Goal: Transaction & Acquisition: Book appointment/travel/reservation

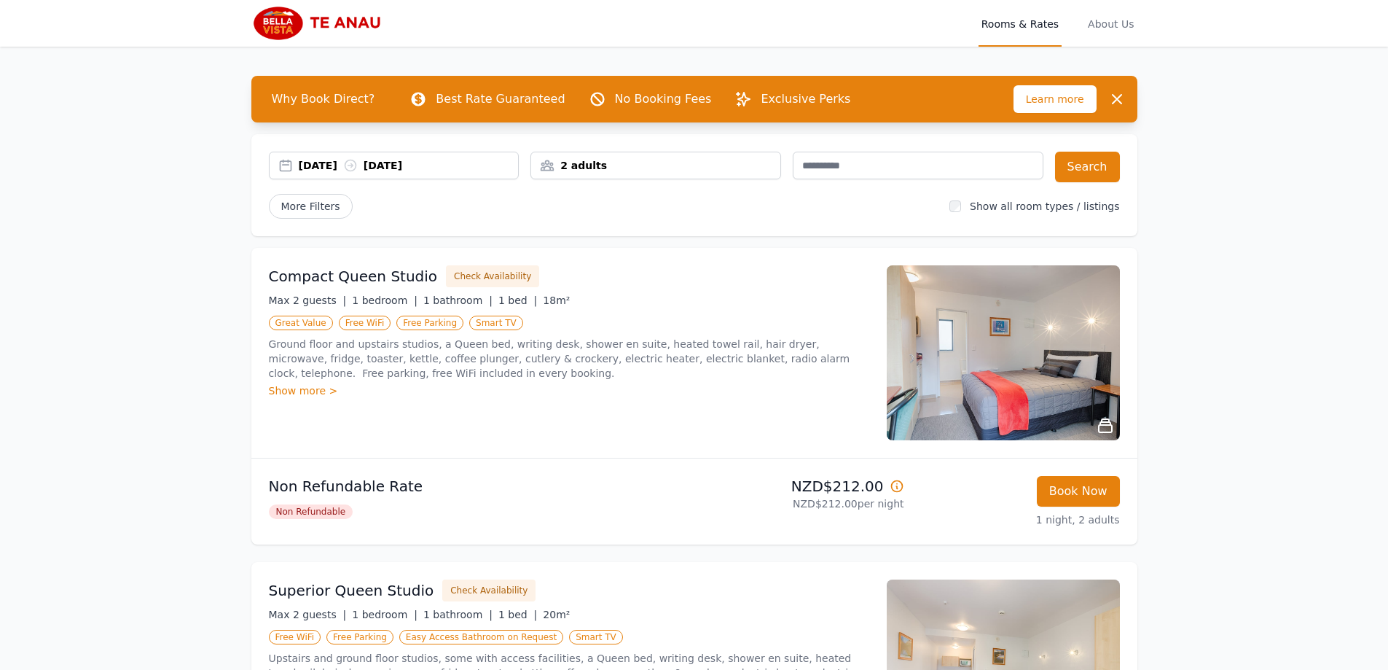
click at [326, 162] on div "[DATE] [DATE]" at bounding box center [409, 165] width 220 height 15
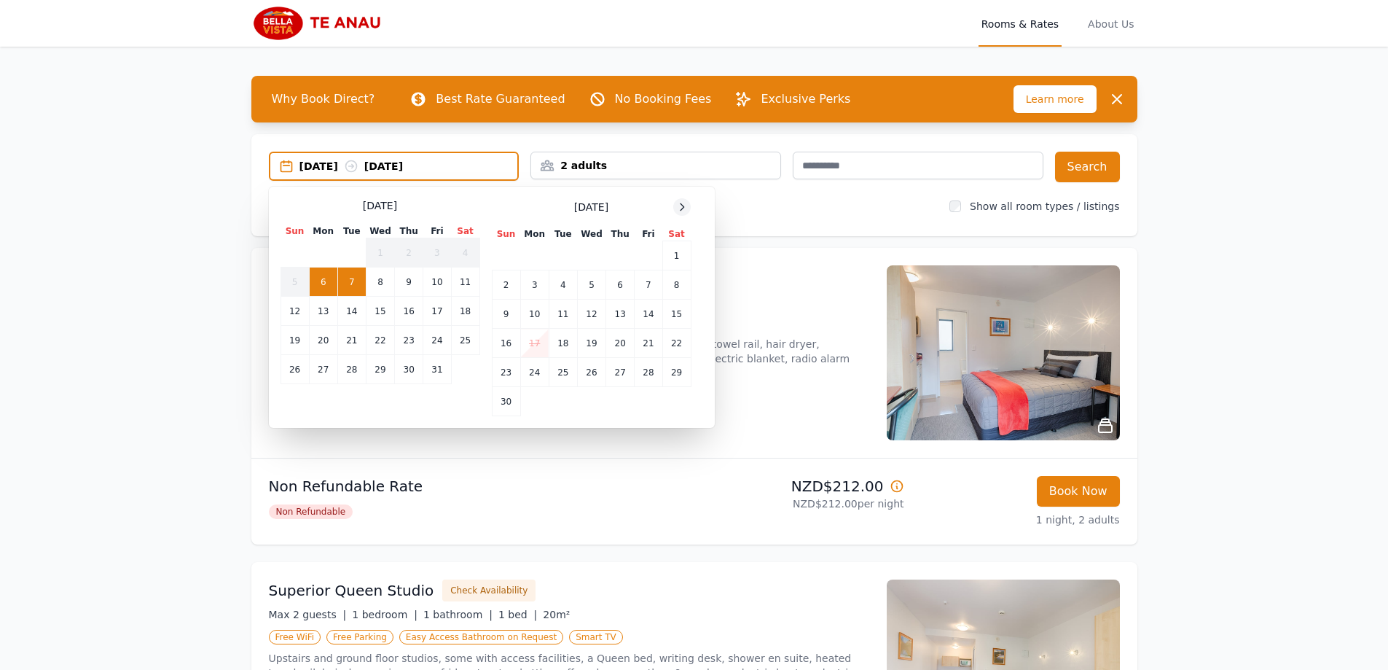
click at [675, 203] on div at bounding box center [681, 206] width 17 height 17
click at [682, 203] on icon at bounding box center [682, 207] width 12 height 12
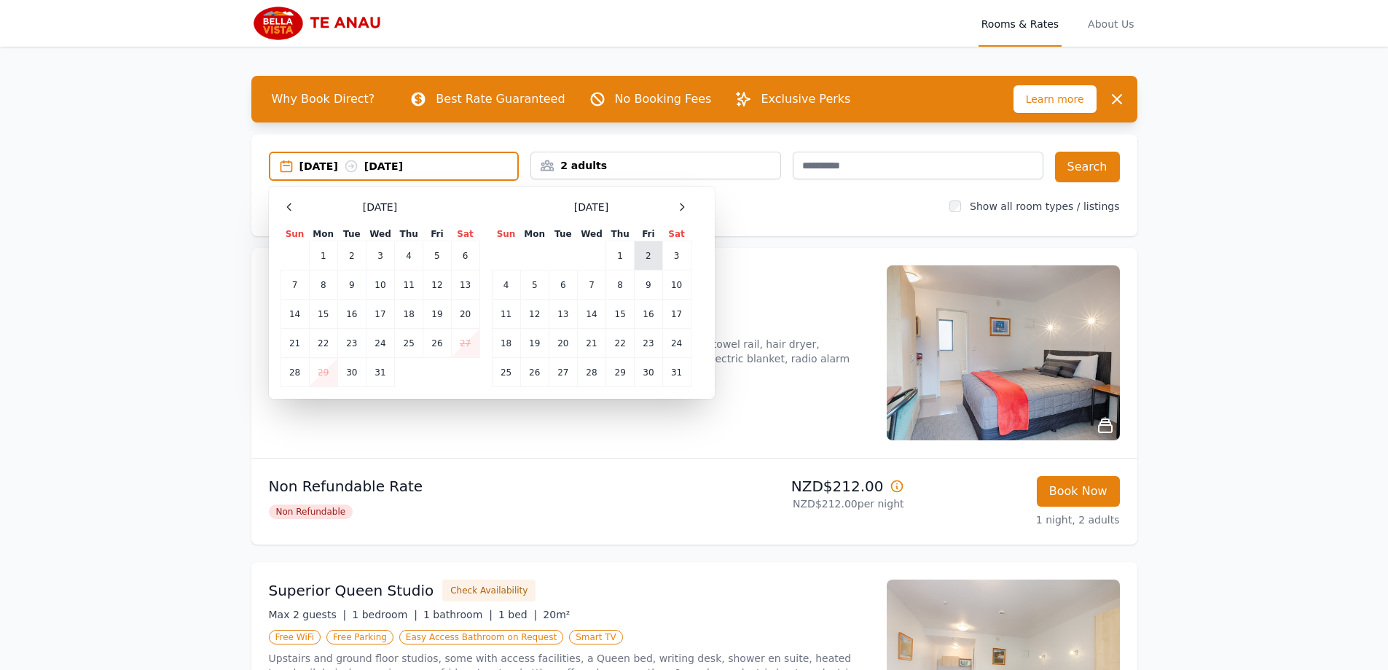
click at [639, 259] on td "2" at bounding box center [649, 255] width 28 height 29
click at [505, 281] on td "4" at bounding box center [506, 284] width 28 height 29
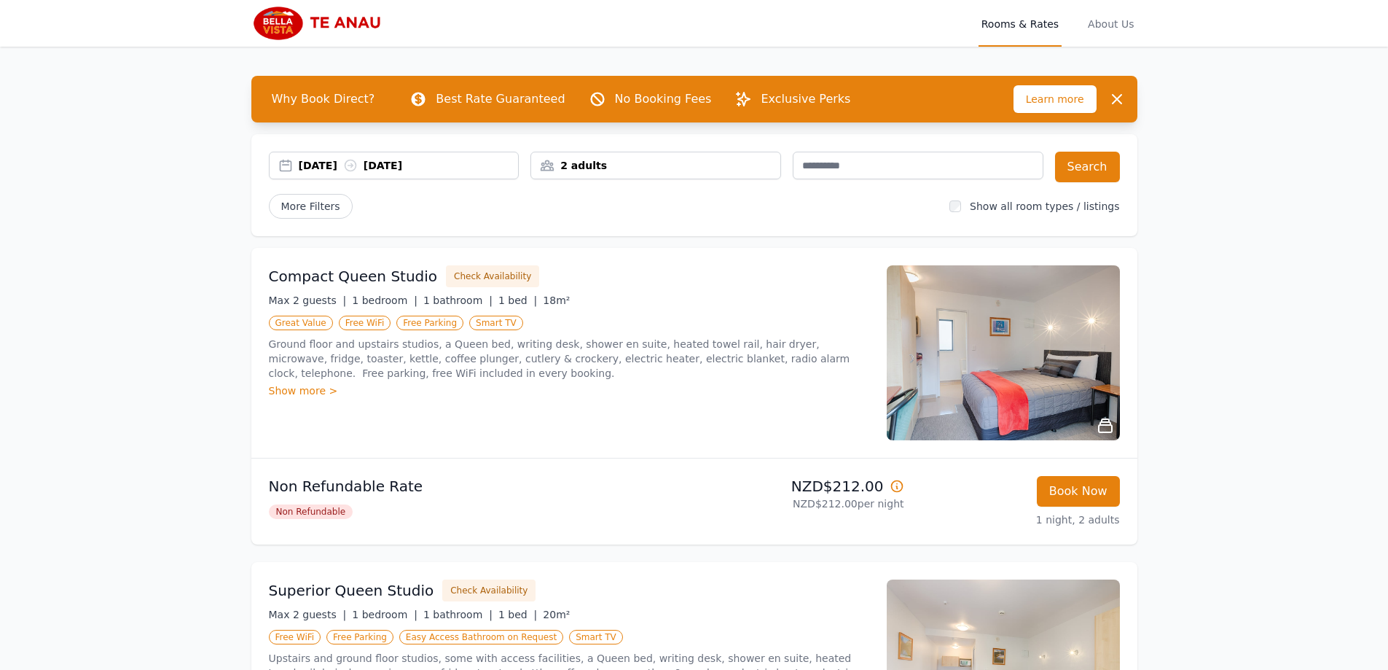
click at [675, 163] on div "2 adults" at bounding box center [655, 165] width 249 height 15
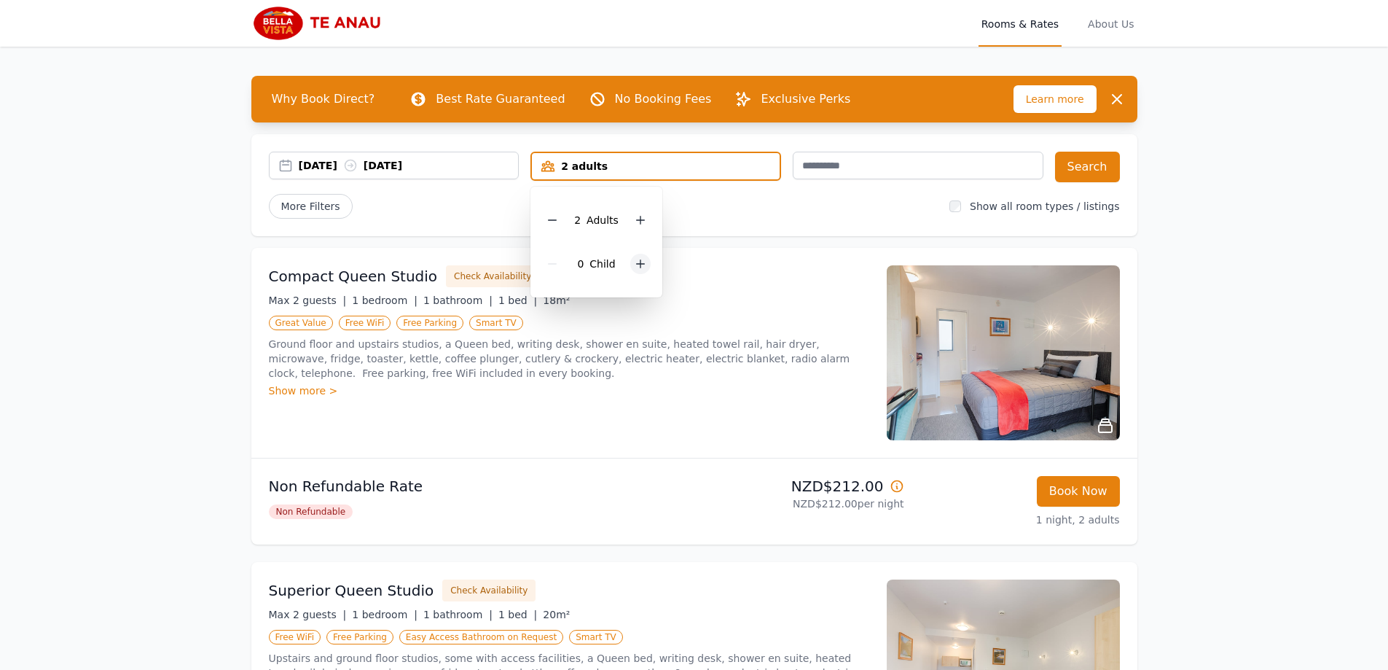
click at [641, 264] on icon at bounding box center [641, 264] width 8 height 8
click at [1086, 162] on button "Search" at bounding box center [1087, 167] width 65 height 31
